Goal: Transaction & Acquisition: Purchase product/service

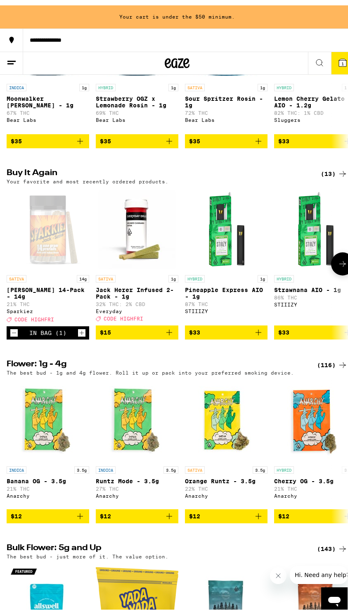
click at [341, 264] on icon at bounding box center [343, 259] width 10 height 10
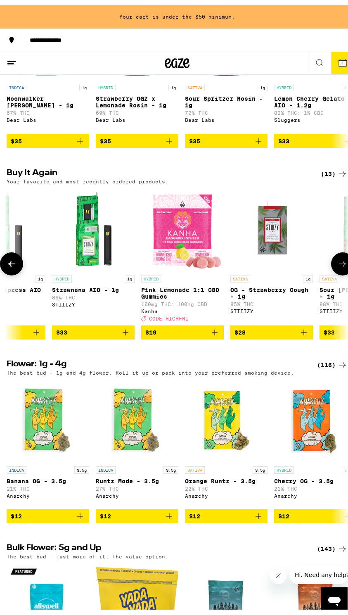
scroll to position [0, 245]
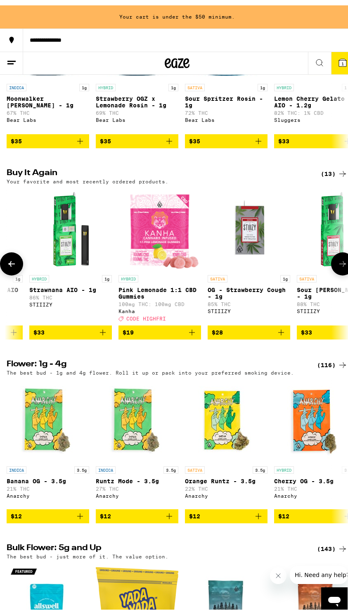
click at [192, 330] on icon "Add to bag" at bounding box center [192, 327] width 6 height 6
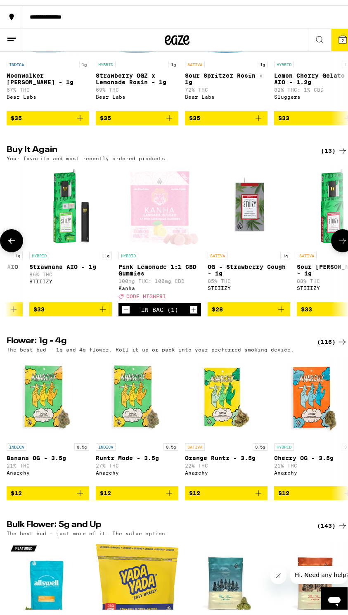
scroll to position [744, 0]
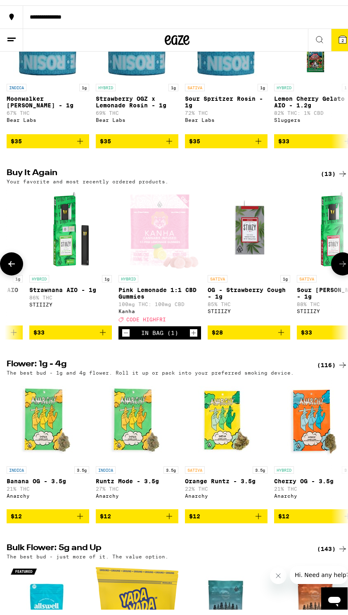
click at [339, 264] on icon at bounding box center [343, 259] width 10 height 10
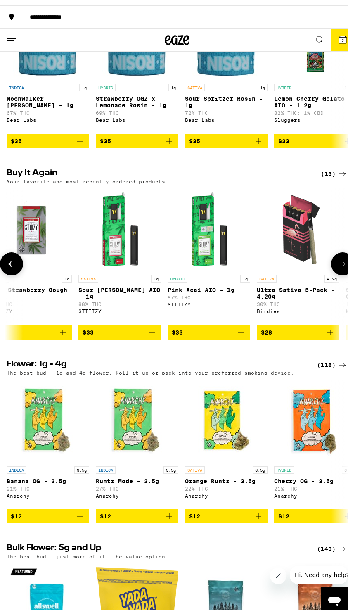
scroll to position [0, 490]
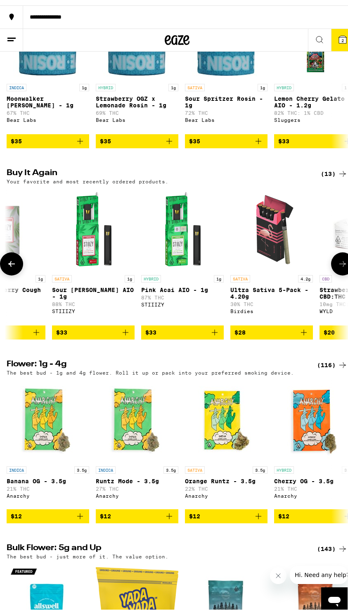
click at [339, 264] on icon at bounding box center [343, 259] width 10 height 10
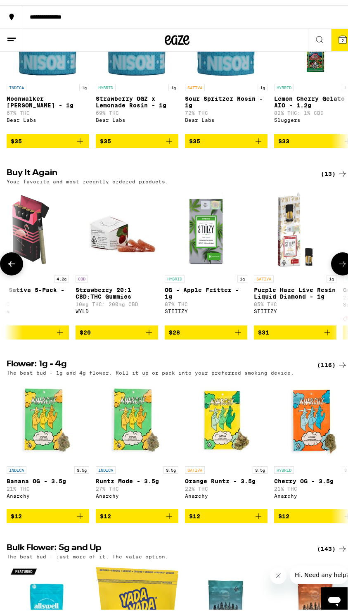
scroll to position [0, 735]
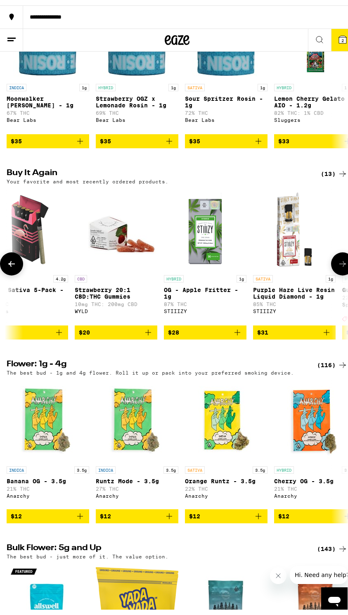
click at [5, 270] on button at bounding box center [11, 258] width 23 height 23
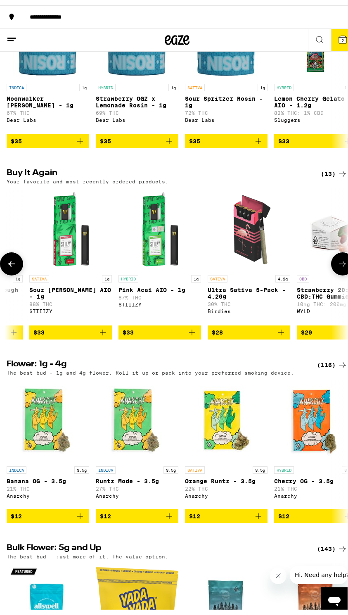
scroll to position [0, 490]
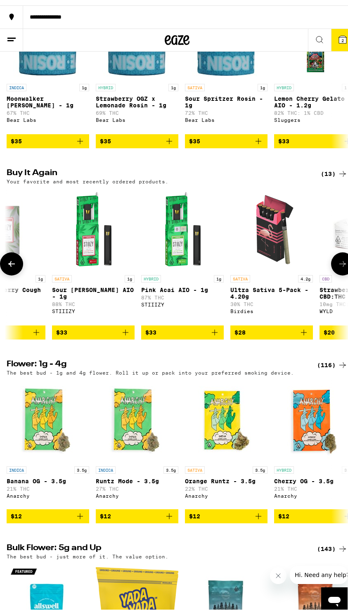
click at [9, 264] on icon at bounding box center [12, 259] width 10 height 10
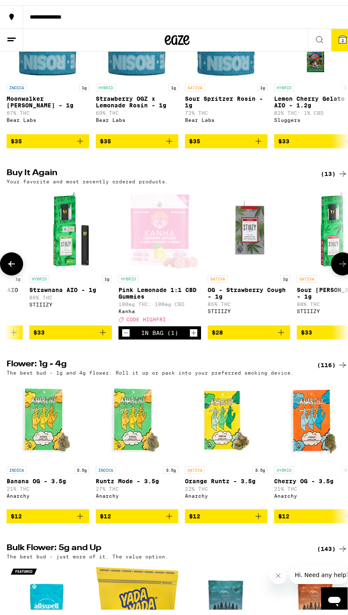
click at [10, 264] on icon at bounding box center [12, 259] width 10 height 10
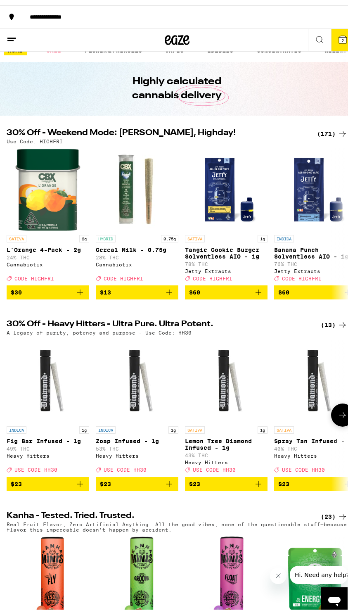
scroll to position [0, 0]
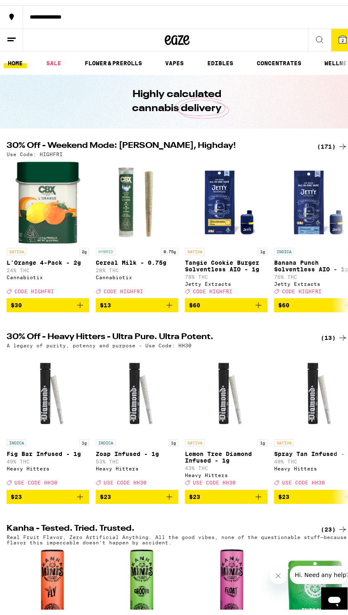
click at [332, 39] on button "2" at bounding box center [342, 35] width 23 height 22
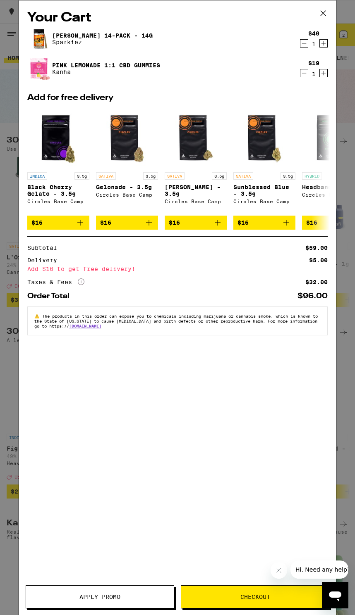
click at [124, 590] on button "Apply Promo" at bounding box center [100, 597] width 148 height 23
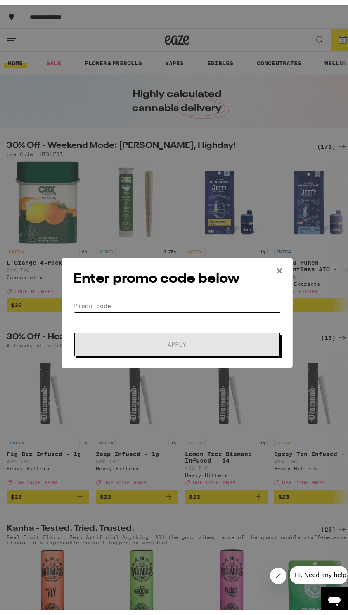
click at [164, 301] on input "Promo Code" at bounding box center [177, 301] width 207 height 12
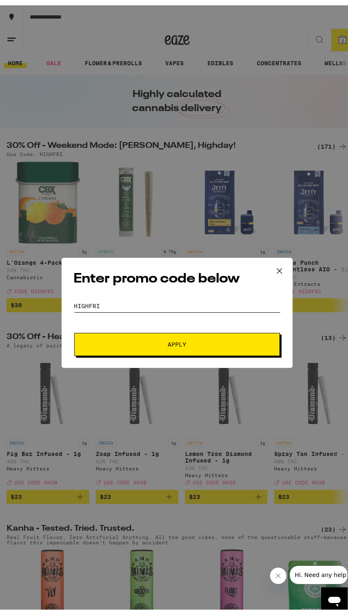
type input "highfri"
click at [175, 335] on button "Apply" at bounding box center [177, 339] width 206 height 23
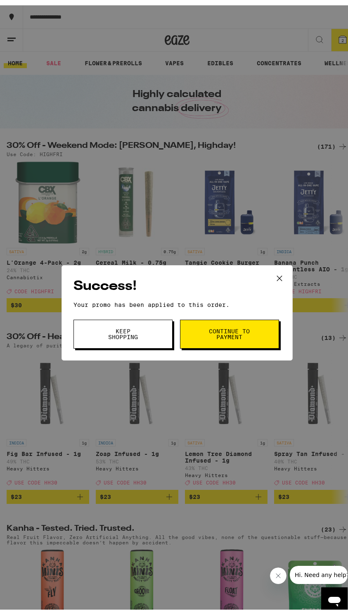
click at [232, 335] on span "Continue to payment" at bounding box center [230, 329] width 42 height 12
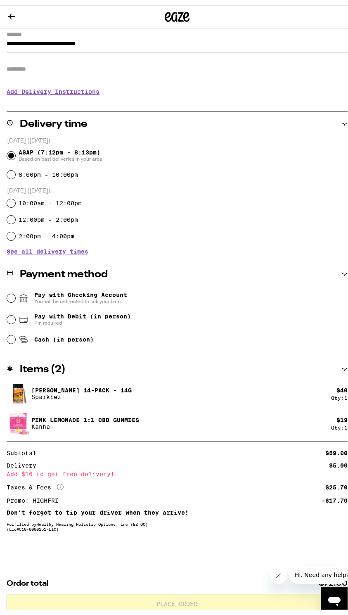
scroll to position [117, 0]
click at [277, 575] on icon "Close message from company" at bounding box center [278, 576] width 7 height 7
click at [5, 334] on div "**********" at bounding box center [177, 298] width 355 height 634
click at [8, 334] on input "Cash (in person)" at bounding box center [11, 334] width 8 height 8
radio input "true"
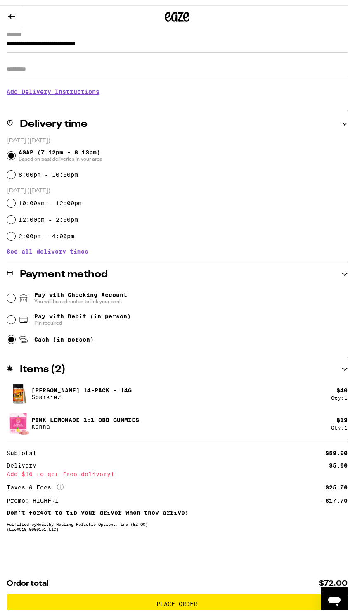
click at [174, 597] on span "Place Order" at bounding box center [177, 599] width 41 height 6
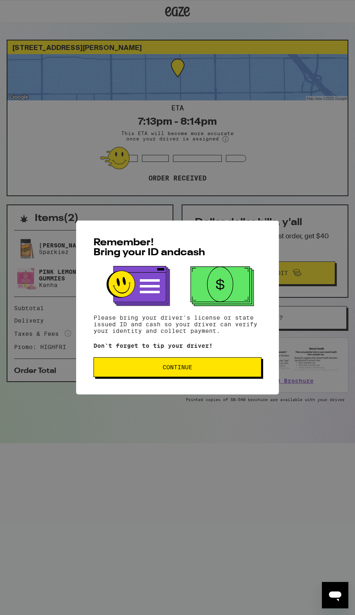
click at [192, 369] on span "Continue" at bounding box center [177, 368] width 30 height 6
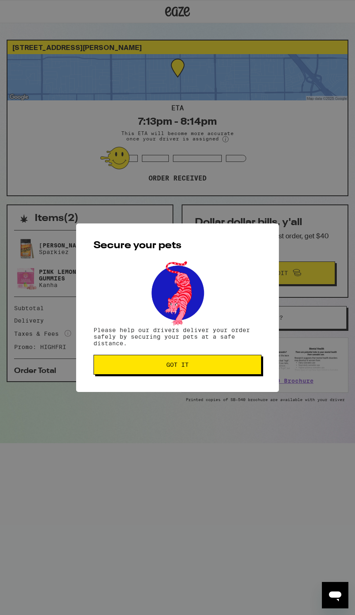
click at [191, 370] on button "Got it" at bounding box center [177, 365] width 168 height 20
